Goal: Communication & Community: Answer question/provide support

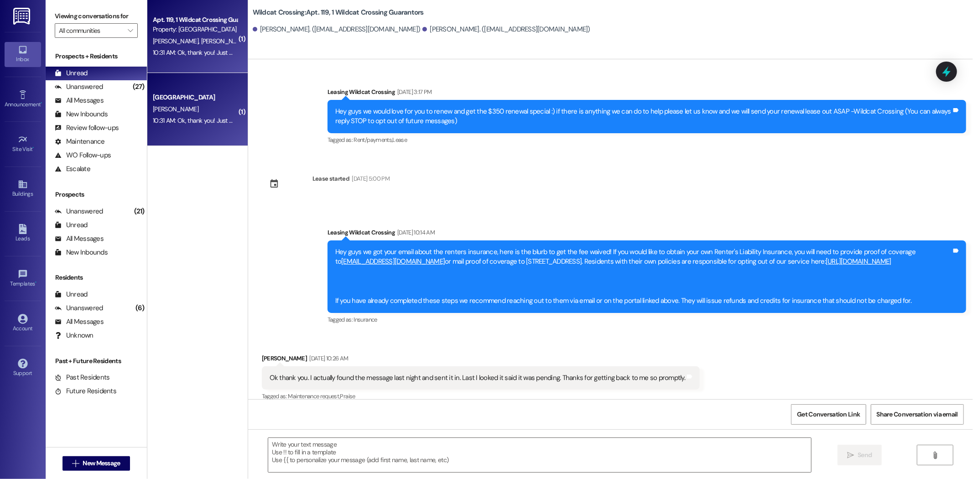
scroll to position [5767, 0]
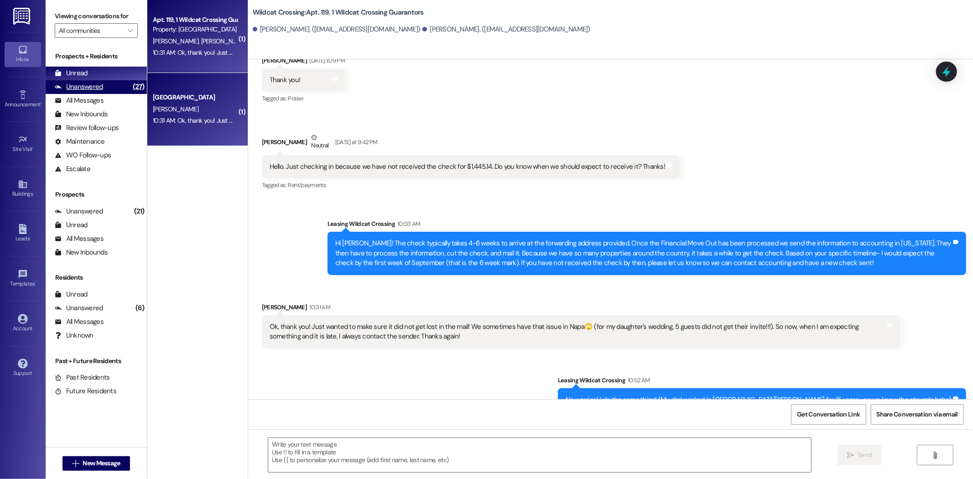
click at [80, 85] on div "Unanswered" at bounding box center [79, 87] width 48 height 10
click at [83, 74] on div "Unread" at bounding box center [71, 73] width 33 height 10
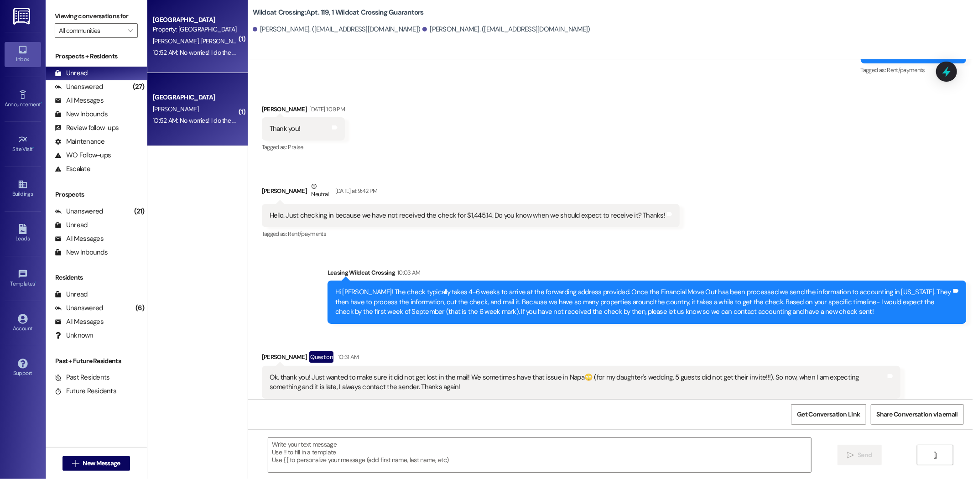
scroll to position [5782, 0]
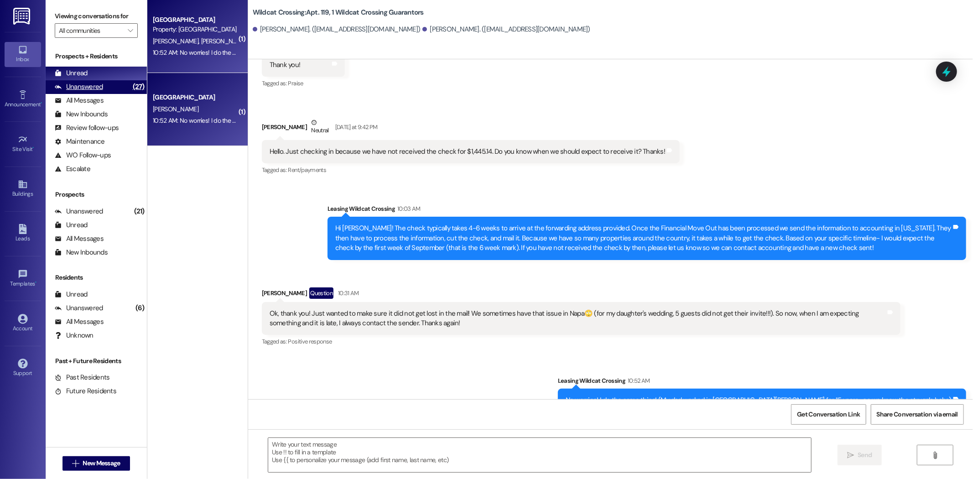
click at [87, 88] on div "Unanswered" at bounding box center [79, 87] width 48 height 10
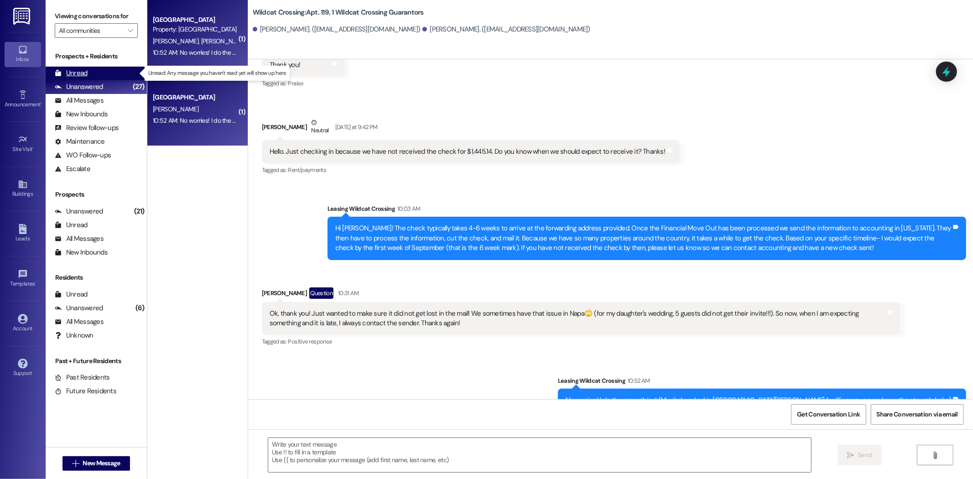
click at [87, 69] on div "Unread (0)" at bounding box center [96, 74] width 101 height 14
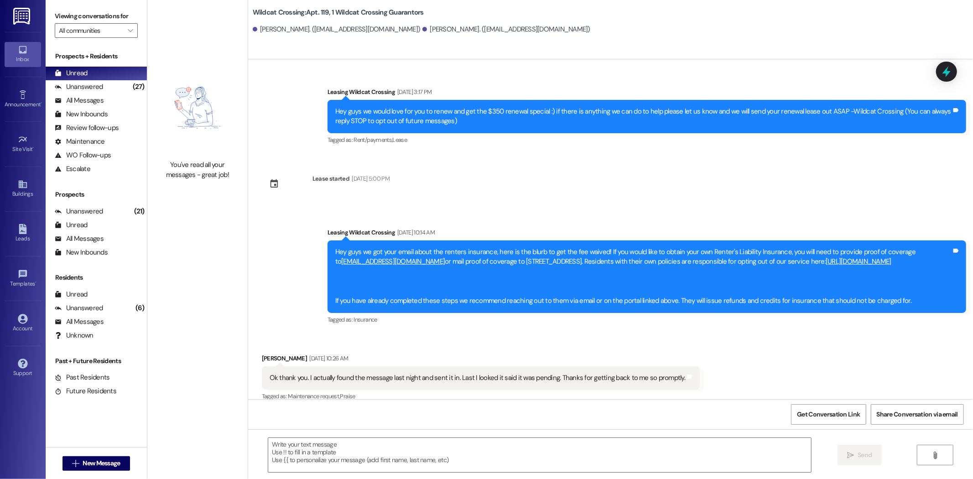
scroll to position [5718, 0]
